Goal: Find specific page/section: Find specific page/section

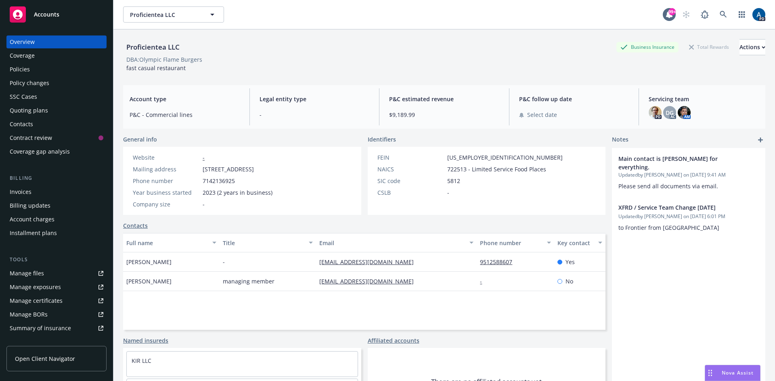
click at [51, 12] on span "Accounts" at bounding box center [46, 14] width 25 height 6
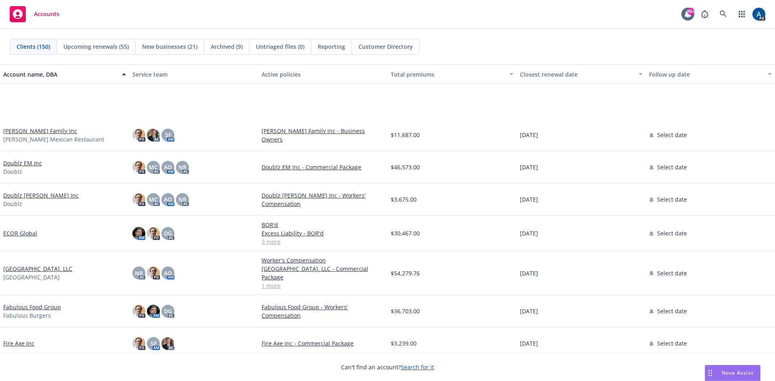
scroll to position [1776, 0]
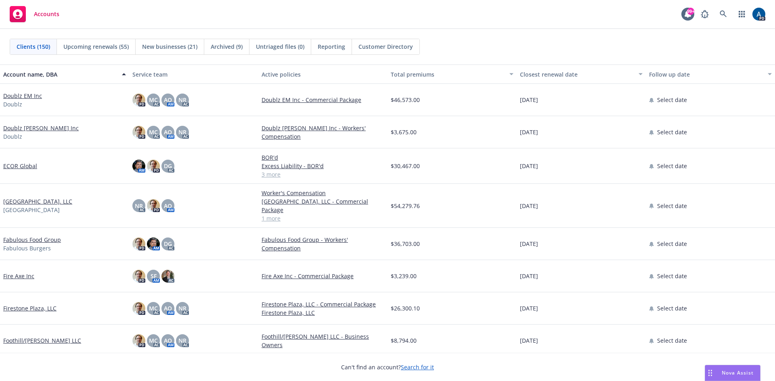
click at [52, 199] on link "[GEOGRAPHIC_DATA]. LLC" at bounding box center [37, 201] width 69 height 8
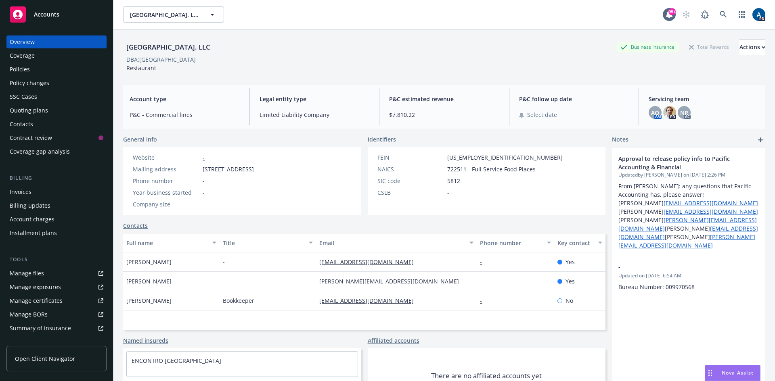
click at [17, 69] on div "Policies" at bounding box center [20, 69] width 20 height 13
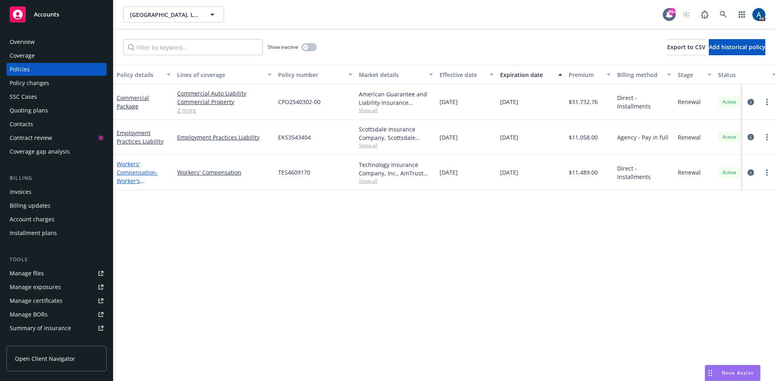
click at [127, 174] on link "Workers' Compensation - Worker's Compensation" at bounding box center [137, 176] width 41 height 33
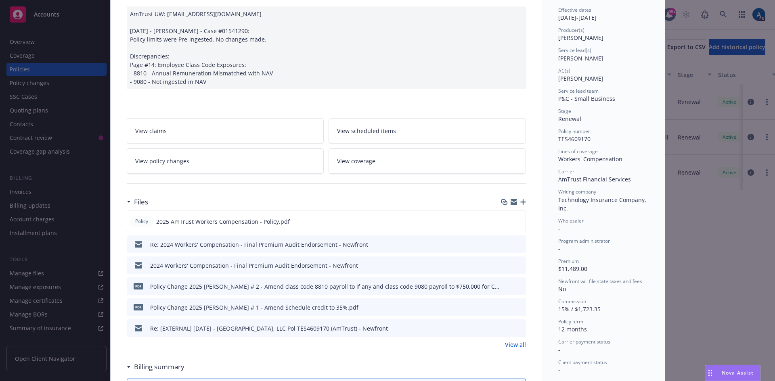
scroll to position [81, 0]
click at [516, 220] on icon "preview file" at bounding box center [517, 221] width 7 height 6
